Goal: Download file/media

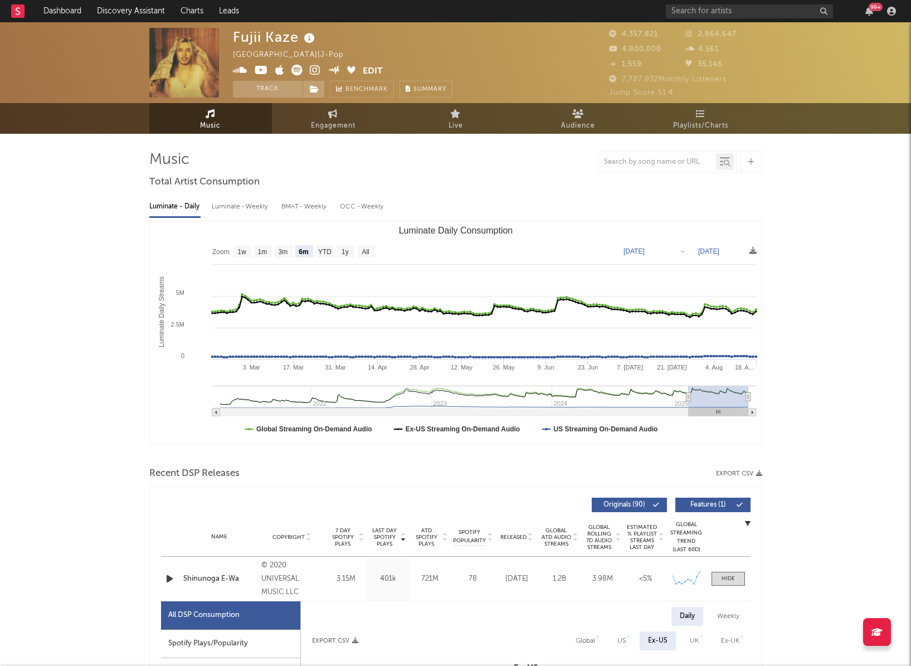
select select "6m"
click at [751, 252] on icon at bounding box center [753, 250] width 7 height 7
click at [701, 266] on span "Download as CSV" at bounding box center [697, 264] width 111 height 19
click at [171, 579] on icon "button" at bounding box center [170, 579] width 12 height 14
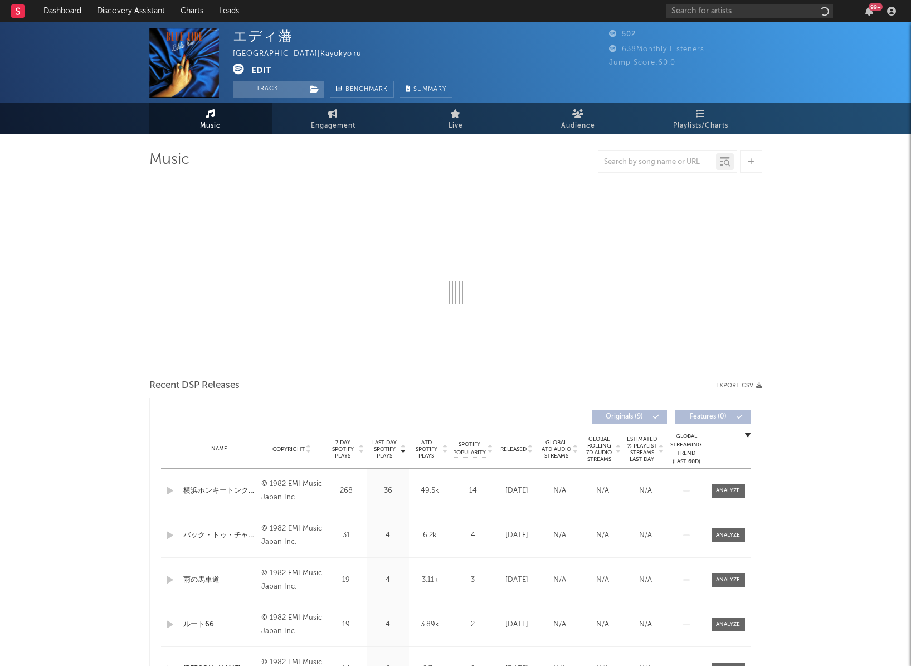
select select "1w"
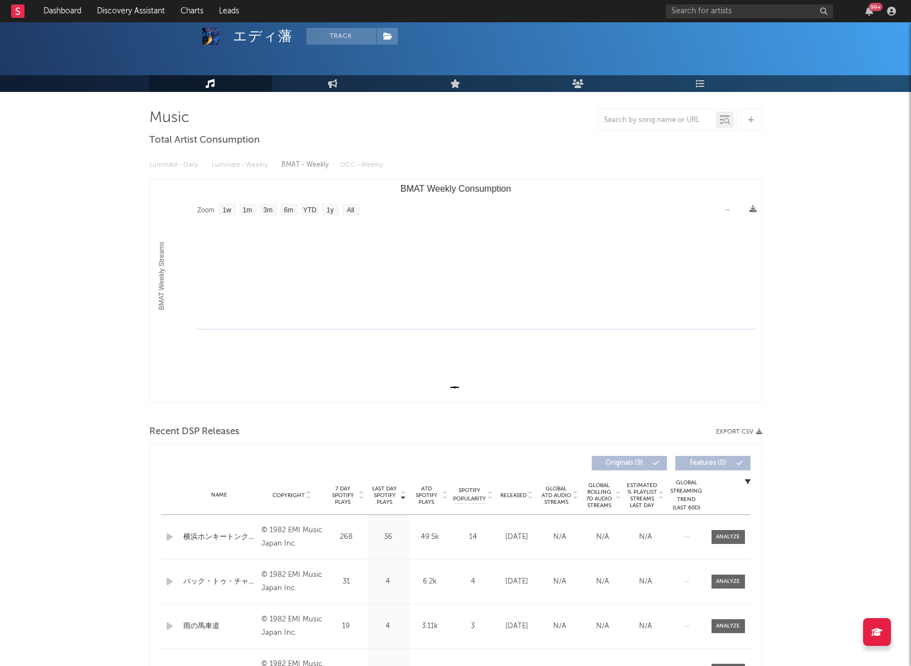
scroll to position [46, 0]
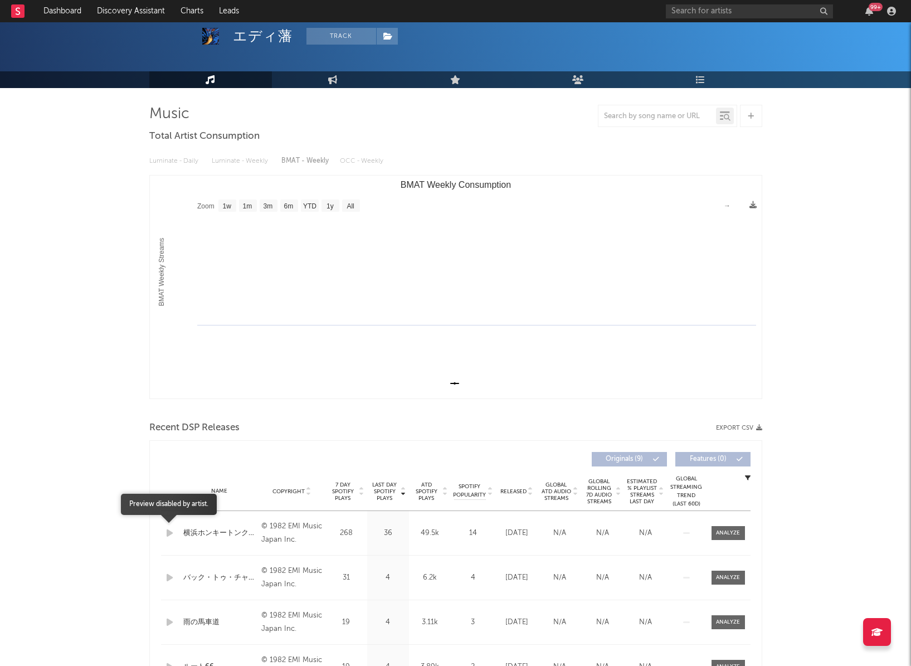
click at [171, 530] on icon "button" at bounding box center [170, 533] width 12 height 14
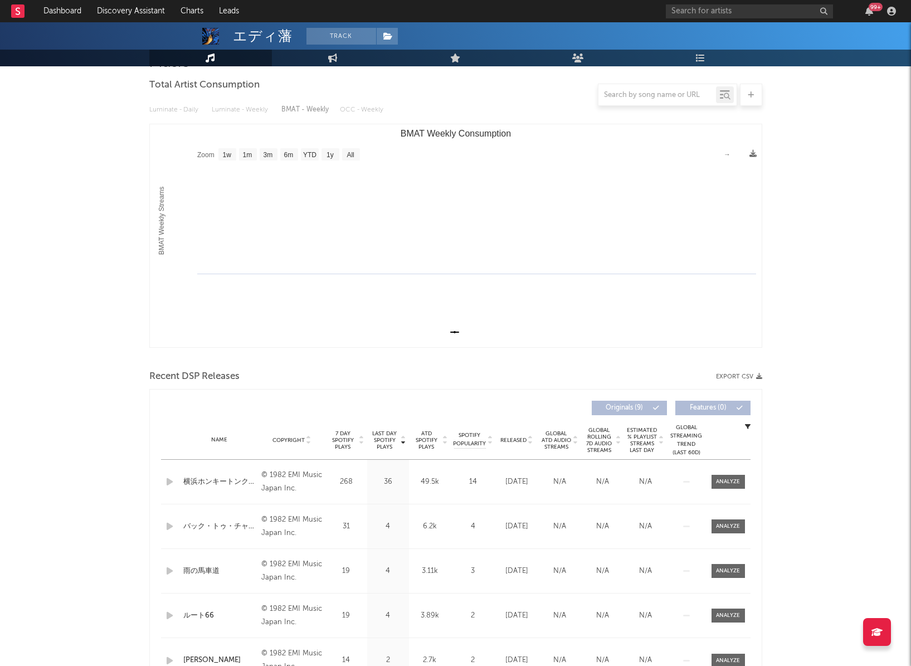
scroll to position [195, 0]
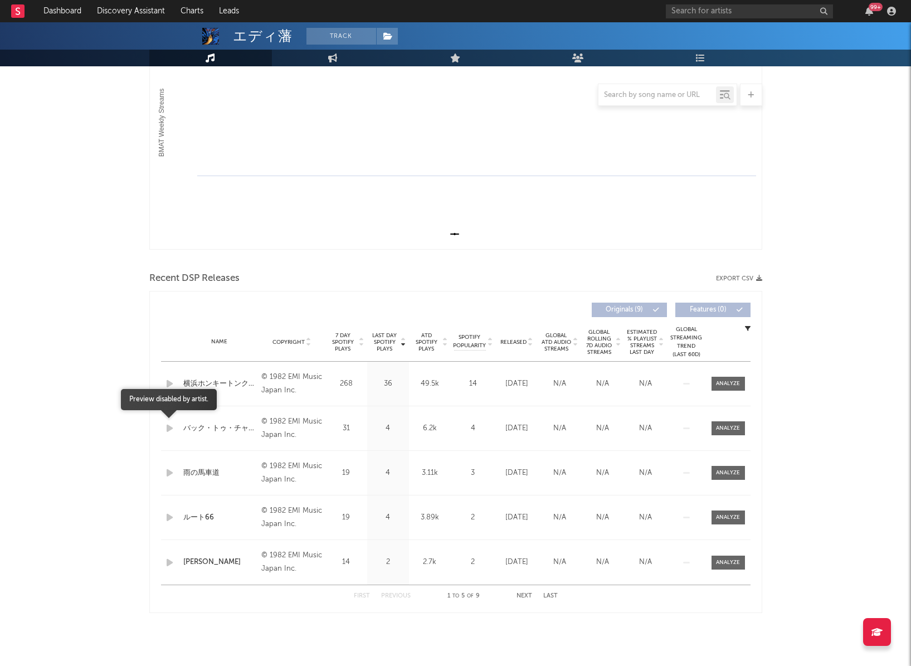
click at [171, 427] on icon "button" at bounding box center [170, 428] width 12 height 14
